Goal: Transaction & Acquisition: Purchase product/service

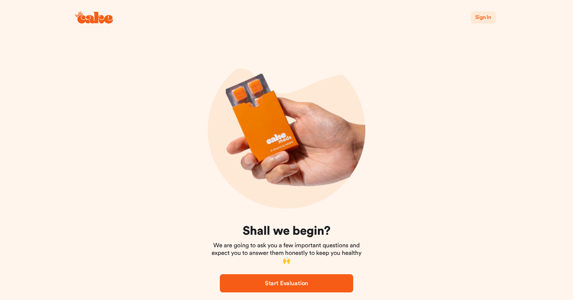
click at [478, 21] on span "Sign In" at bounding box center [483, 18] width 16 height 8
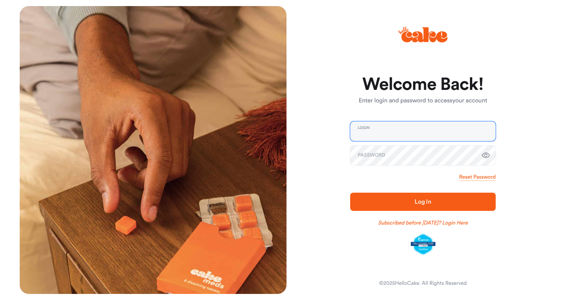
click at [420, 129] on input "email" at bounding box center [423, 131] width 146 height 20
type input "**********"
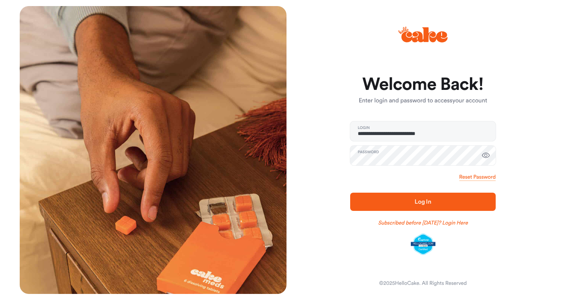
click at [427, 204] on span "Log In" at bounding box center [423, 202] width 17 height 6
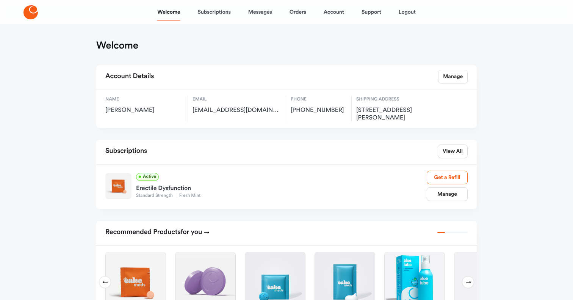
click at [436, 202] on div "Active Erectile Dysfunction Standard Strength Fresh Mint Manage Get a Refill" at bounding box center [286, 187] width 362 height 32
click at [370, 13] on link "Support" at bounding box center [372, 12] width 20 height 18
click at [264, 11] on link "Messages" at bounding box center [260, 12] width 24 height 18
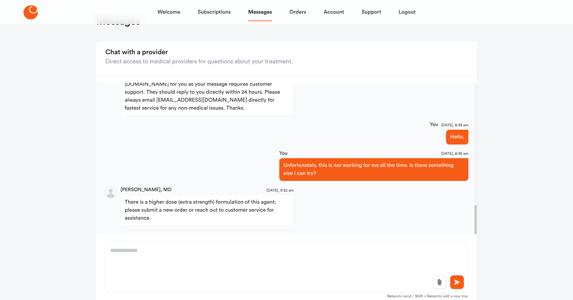
scroll to position [27, 0]
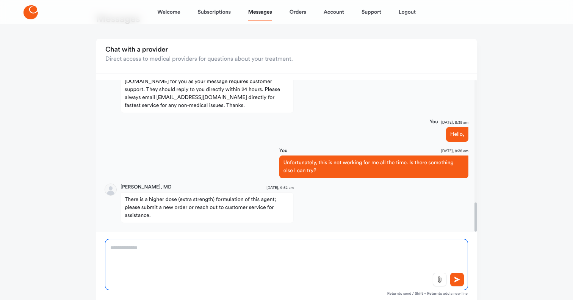
click at [276, 251] on textarea at bounding box center [286, 264] width 362 height 50
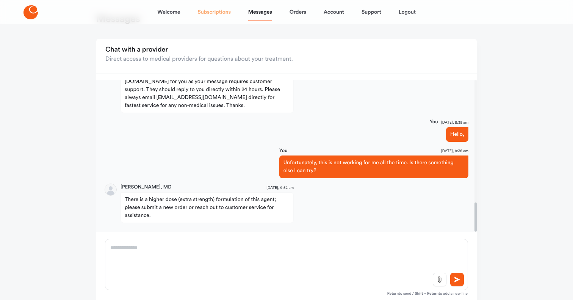
click at [220, 16] on link "Subscriptions" at bounding box center [214, 12] width 33 height 18
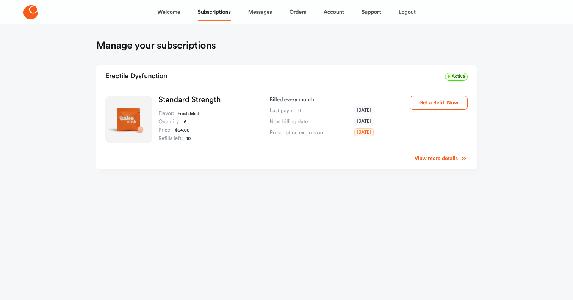
click at [451, 158] on link "View more details" at bounding box center [441, 159] width 53 height 8
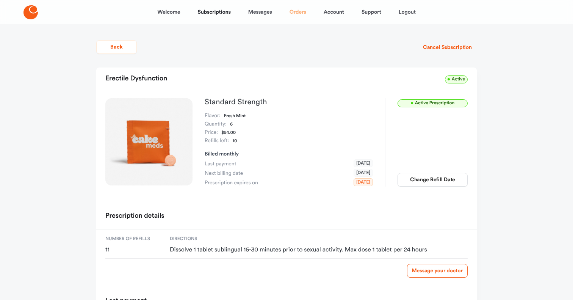
click at [302, 11] on link "Orders" at bounding box center [298, 12] width 17 height 18
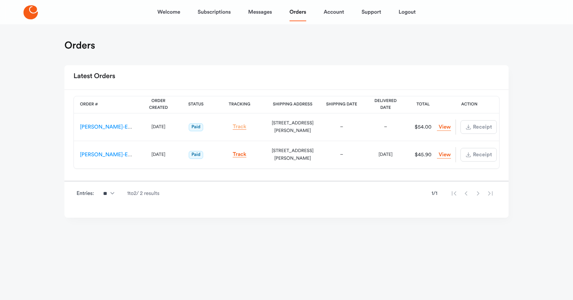
click at [241, 125] on link "Track" at bounding box center [240, 127] width 14 height 6
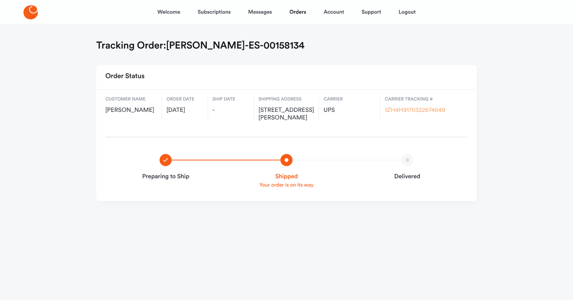
click at [415, 111] on link "1ZH4H9170322674649" at bounding box center [415, 110] width 61 height 6
click at [166, 11] on link "Welcome" at bounding box center [168, 12] width 23 height 18
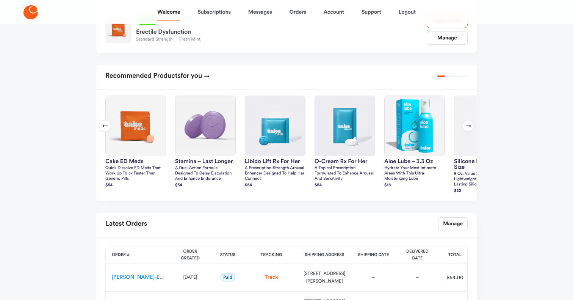
scroll to position [187, 0]
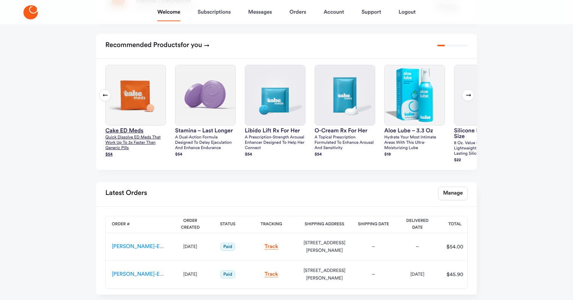
click at [152, 84] on img at bounding box center [136, 95] width 60 height 60
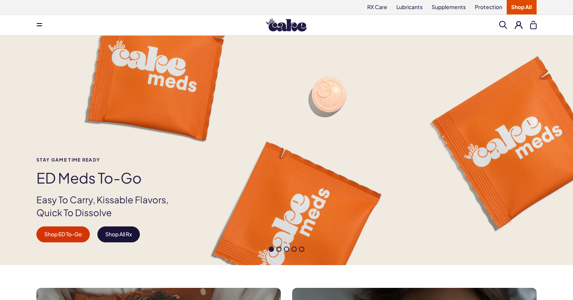
click at [125, 238] on link "Shop All Rx" at bounding box center [118, 234] width 42 height 16
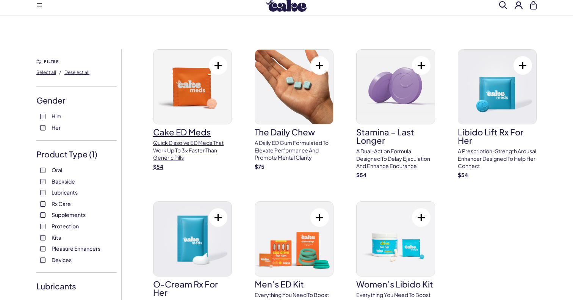
click at [185, 81] on img at bounding box center [192, 87] width 78 height 74
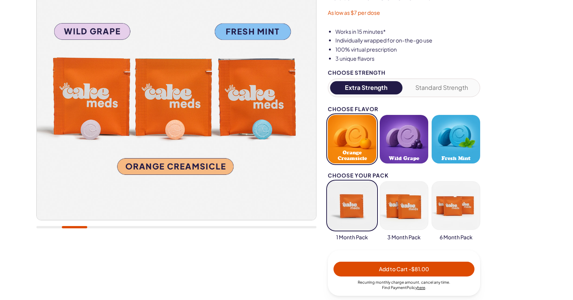
scroll to position [117, 0]
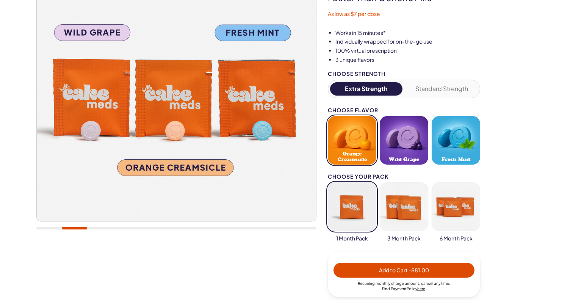
click at [465, 142] on button "Fresh Mint" at bounding box center [456, 140] width 49 height 49
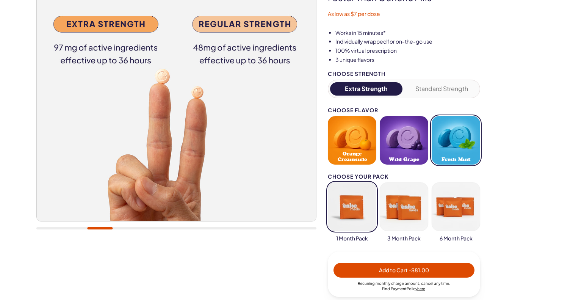
click at [449, 147] on button "Fresh Mint" at bounding box center [456, 140] width 49 height 49
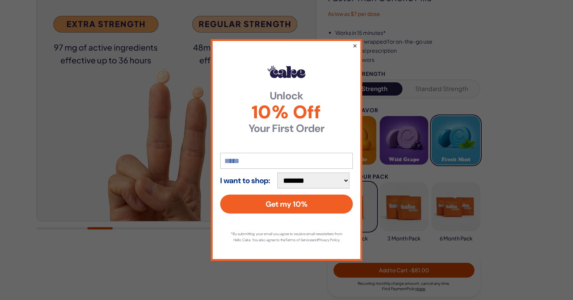
click at [352, 41] on button "×" at bounding box center [354, 45] width 5 height 9
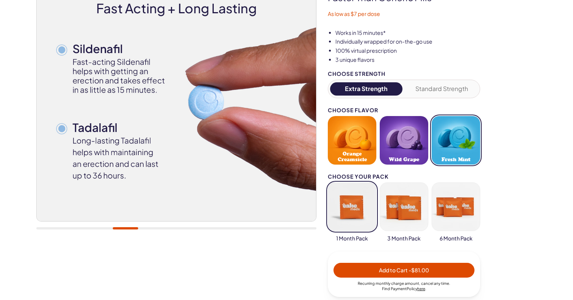
click at [428, 92] on button "Standard Strength" at bounding box center [442, 88] width 72 height 13
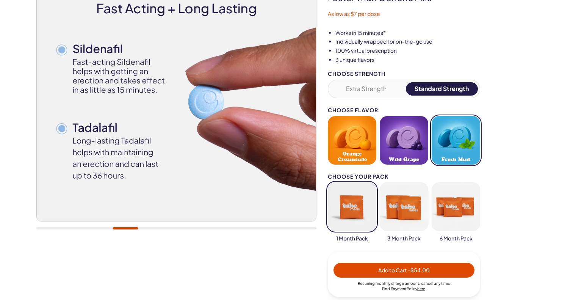
click at [380, 91] on button "Extra Strength" at bounding box center [366, 88] width 72 height 13
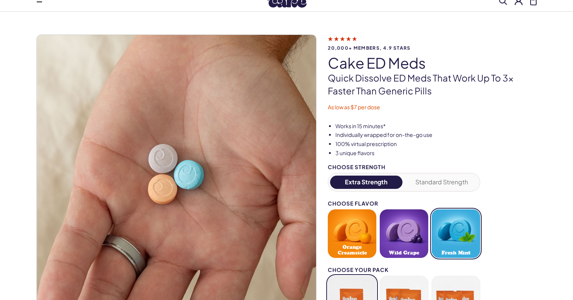
scroll to position [29, 0]
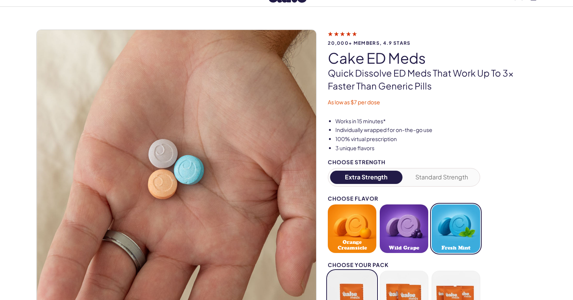
click at [458, 231] on button "Fresh Mint" at bounding box center [456, 228] width 49 height 49
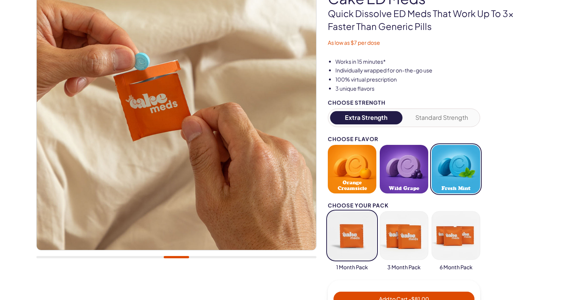
scroll to position [114, 0]
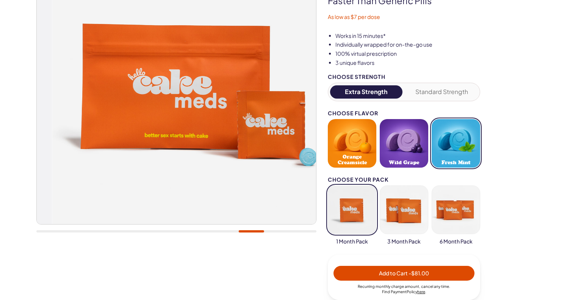
click at [251, 232] on div at bounding box center [176, 231] width 280 height 2
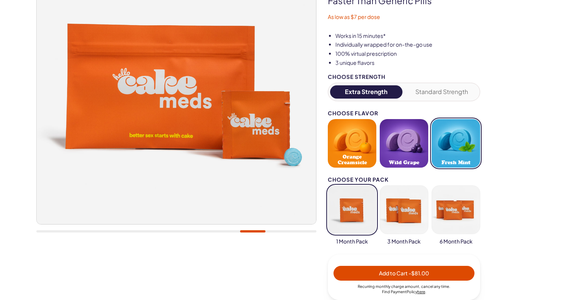
click at [279, 232] on div at bounding box center [176, 231] width 280 height 2
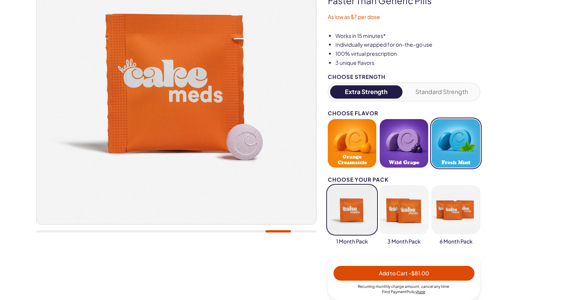
click at [305, 230] on div at bounding box center [176, 231] width 280 height 2
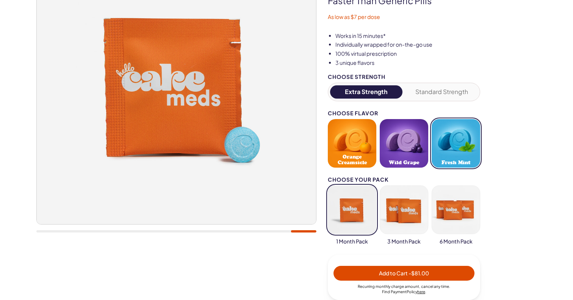
click at [41, 231] on div at bounding box center [176, 231] width 280 height 2
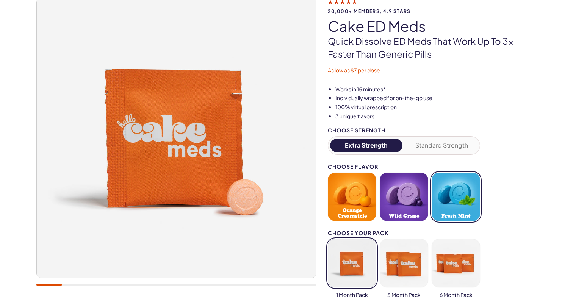
scroll to position [73, 0]
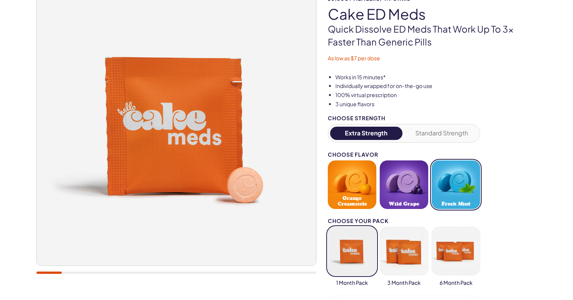
click at [73, 277] on div at bounding box center [176, 134] width 280 height 296
click at [73, 274] on div at bounding box center [176, 134] width 280 height 296
click at [73, 271] on div at bounding box center [176, 134] width 280 height 296
click at [72, 272] on div at bounding box center [176, 272] width 280 height 2
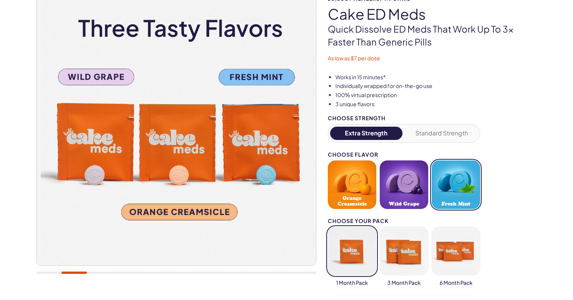
click at [72, 272] on div at bounding box center [73, 272] width 25 height 2
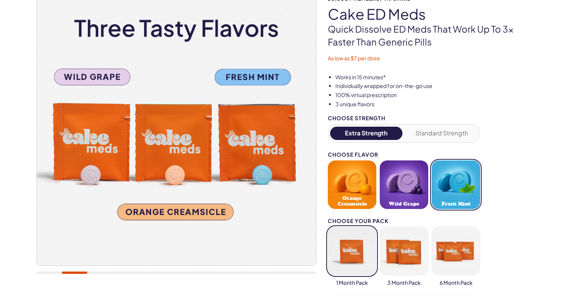
click at [88, 272] on div at bounding box center [176, 272] width 280 height 2
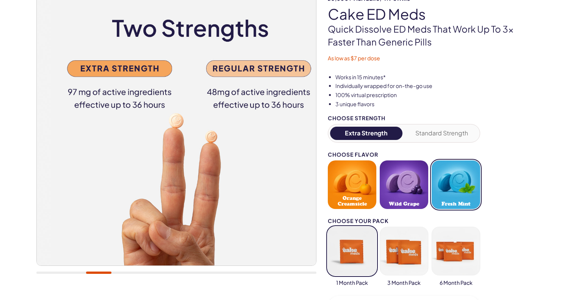
click at [88, 272] on div at bounding box center [98, 272] width 25 height 2
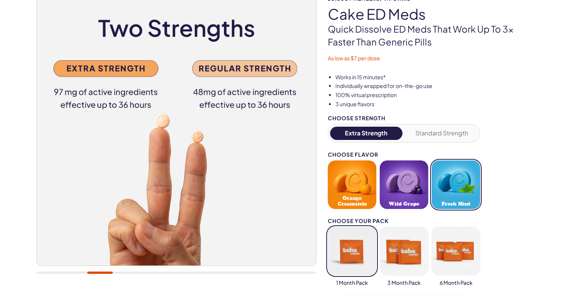
click at [124, 275] on div at bounding box center [176, 134] width 280 height 296
click at [122, 271] on div at bounding box center [176, 272] width 280 height 2
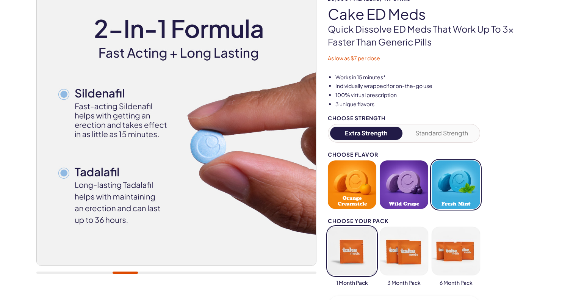
click at [122, 271] on div at bounding box center [125, 272] width 25 height 2
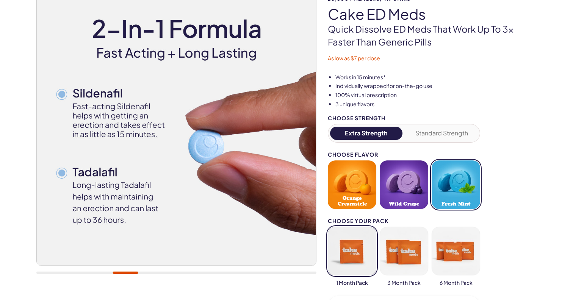
click at [153, 271] on div at bounding box center [176, 134] width 280 height 296
click at [150, 273] on div at bounding box center [176, 272] width 280 height 2
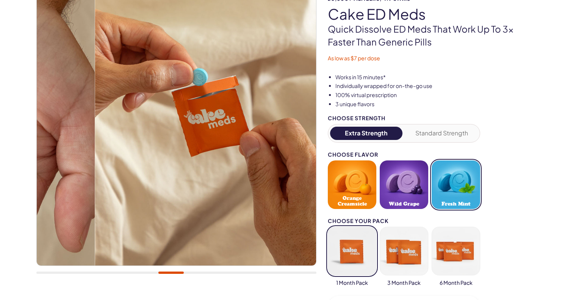
click at [171, 273] on div at bounding box center [176, 272] width 280 height 2
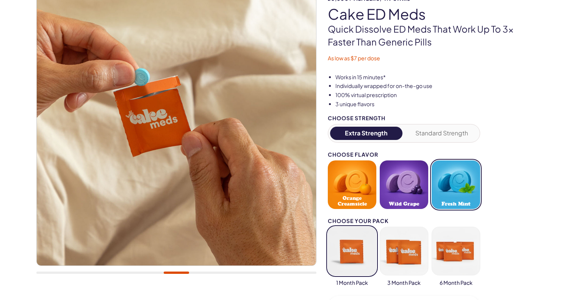
click at [200, 270] on div at bounding box center [176, 134] width 280 height 296
click at [205, 270] on div at bounding box center [176, 134] width 280 height 296
click at [203, 273] on div at bounding box center [176, 272] width 280 height 2
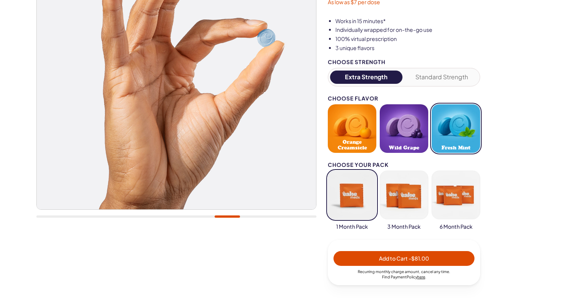
scroll to position [131, 0]
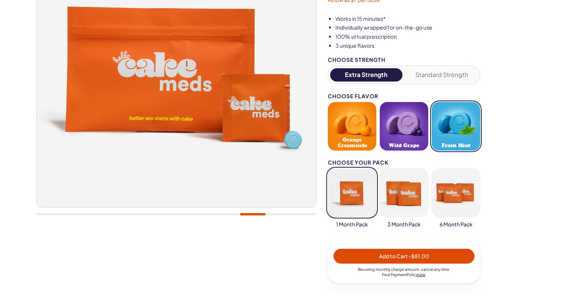
click at [415, 199] on button "button" at bounding box center [404, 192] width 49 height 49
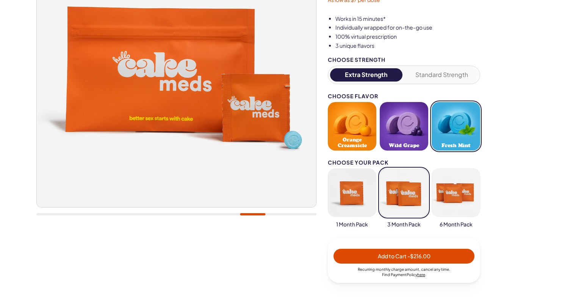
click at [445, 196] on button "button" at bounding box center [456, 192] width 49 height 49
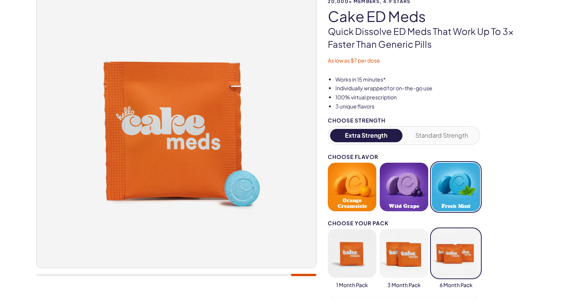
scroll to position [84, 0]
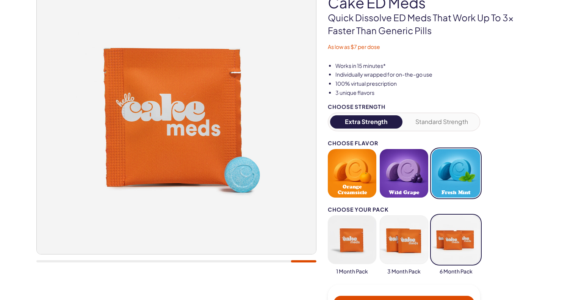
click at [363, 226] on button "button" at bounding box center [352, 239] width 49 height 49
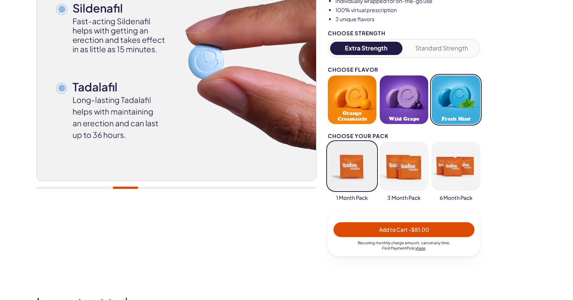
scroll to position [0, 0]
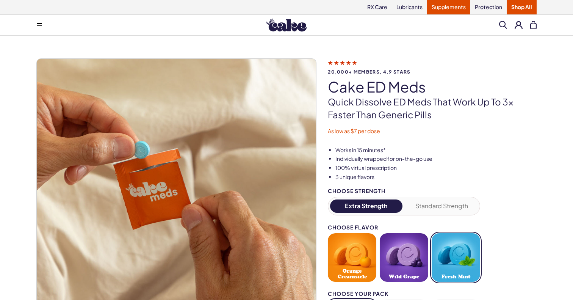
click at [442, 10] on link "Supplements" at bounding box center [448, 7] width 43 height 14
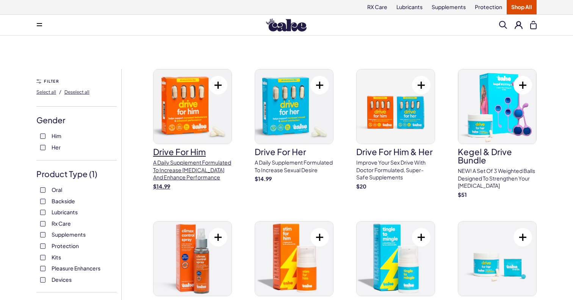
click at [203, 106] on img at bounding box center [192, 106] width 78 height 74
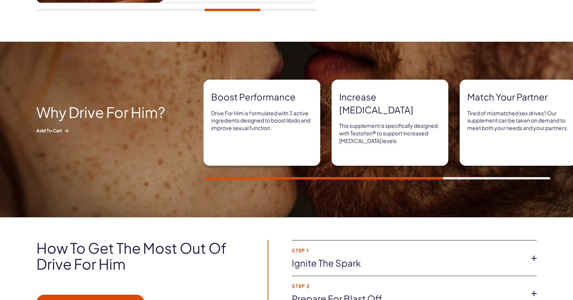
scroll to position [415, 0]
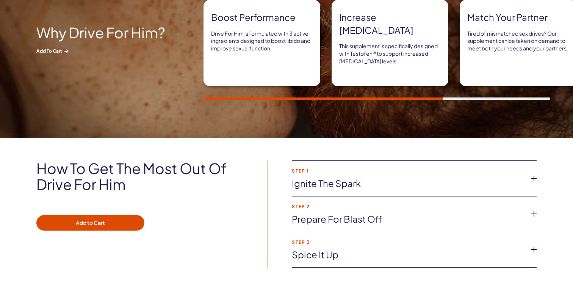
click at [492, 181] on link "Ignite the spark" at bounding box center [408, 183] width 233 height 13
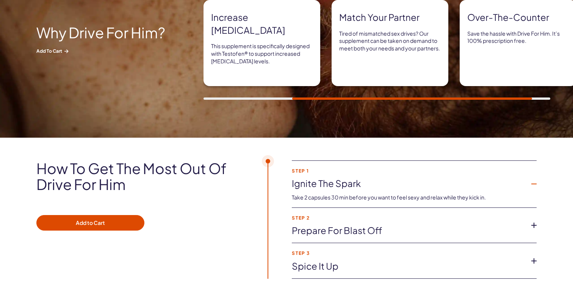
click at [505, 222] on li "Step 2 Prepare for blast off Experience increased [MEDICAL_DATA] and enhanced p…" at bounding box center [414, 226] width 245 height 36
click at [533, 223] on icon at bounding box center [533, 224] width 11 height 11
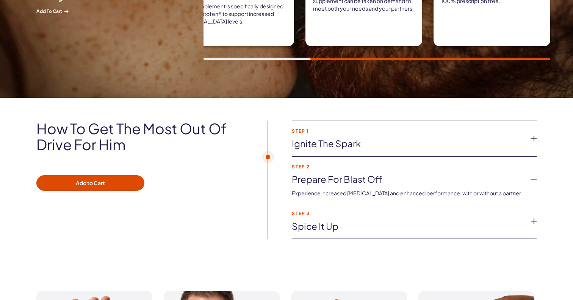
scroll to position [455, 0]
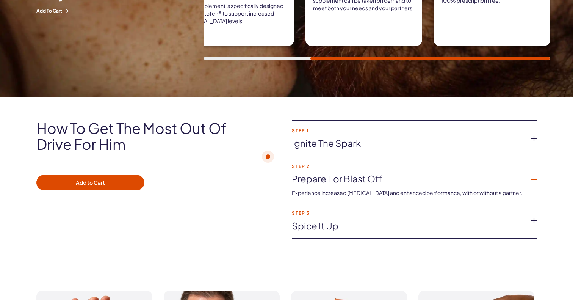
click at [533, 223] on icon at bounding box center [533, 220] width 11 height 11
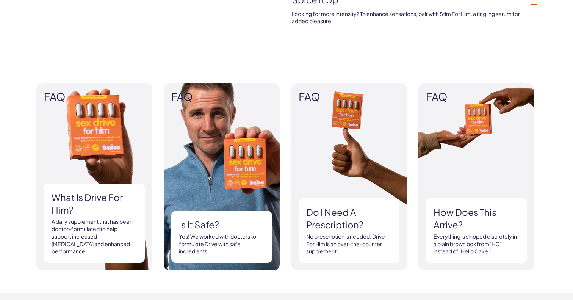
scroll to position [671, 0]
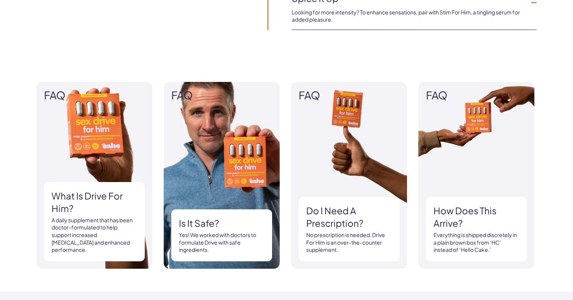
click at [352, 204] on h3 "Do I need a prescription?" at bounding box center [349, 216] width 86 height 25
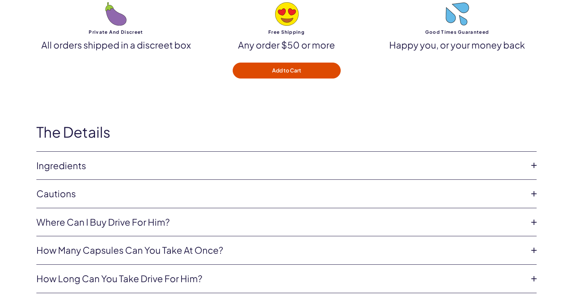
scroll to position [2420, 0]
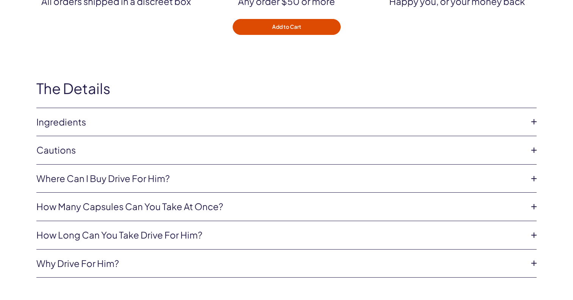
click at [339, 116] on link "Ingredients" at bounding box center [280, 122] width 488 height 13
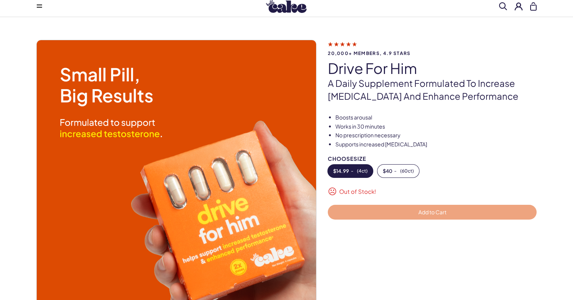
scroll to position [0, 0]
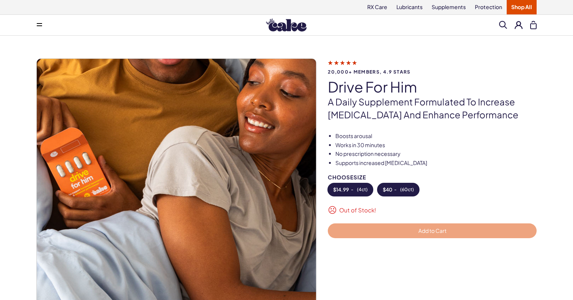
click at [394, 184] on button "$ 40 - ( 60ct )" at bounding box center [398, 189] width 42 height 13
